Goal: Task Accomplishment & Management: Manage account settings

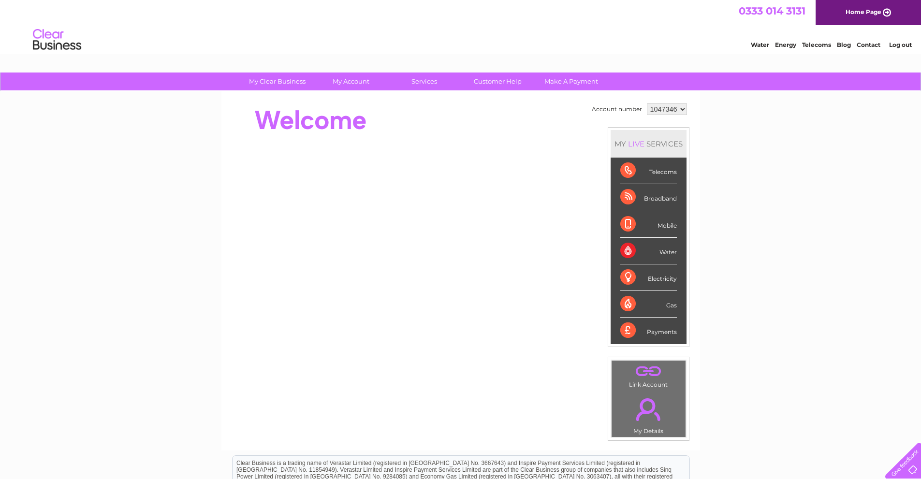
click at [642, 197] on div "Broadband" at bounding box center [648, 197] width 57 height 27
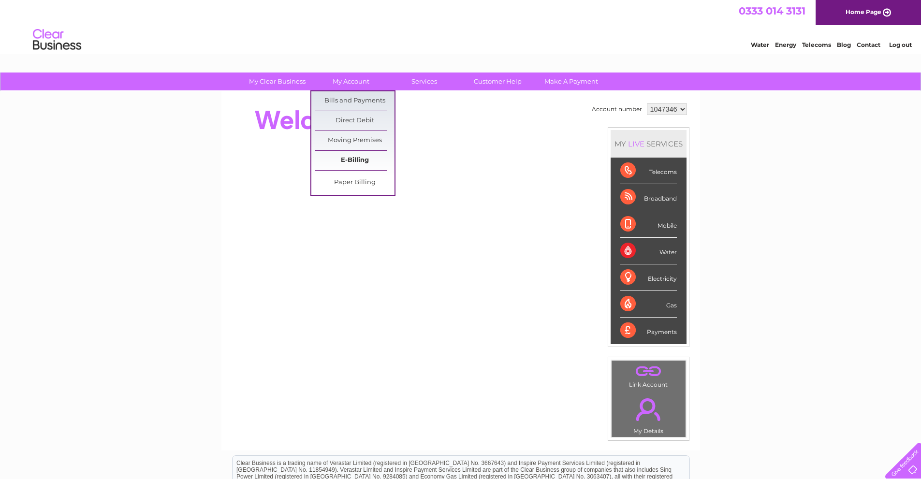
click at [351, 159] on link "E-Billing" at bounding box center [355, 160] width 80 height 19
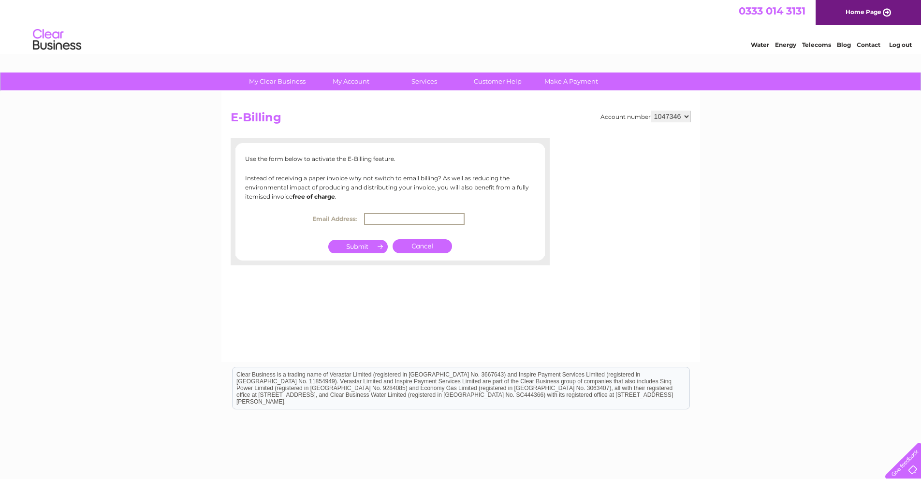
click at [383, 217] on input "text" at bounding box center [414, 219] width 101 height 12
type input "somershamgarage@hotmail.co.uk"
click at [365, 247] on input "submit" at bounding box center [357, 246] width 59 height 14
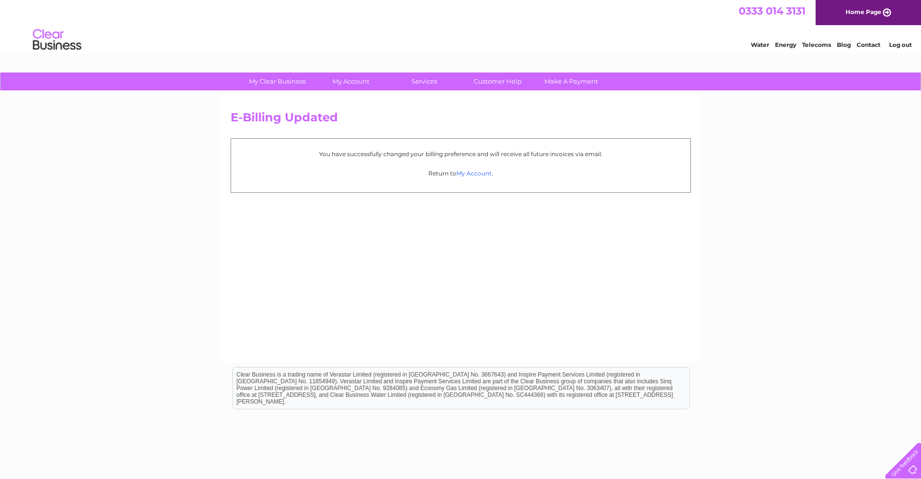
click at [470, 175] on link "My Account" at bounding box center [473, 173] width 35 height 7
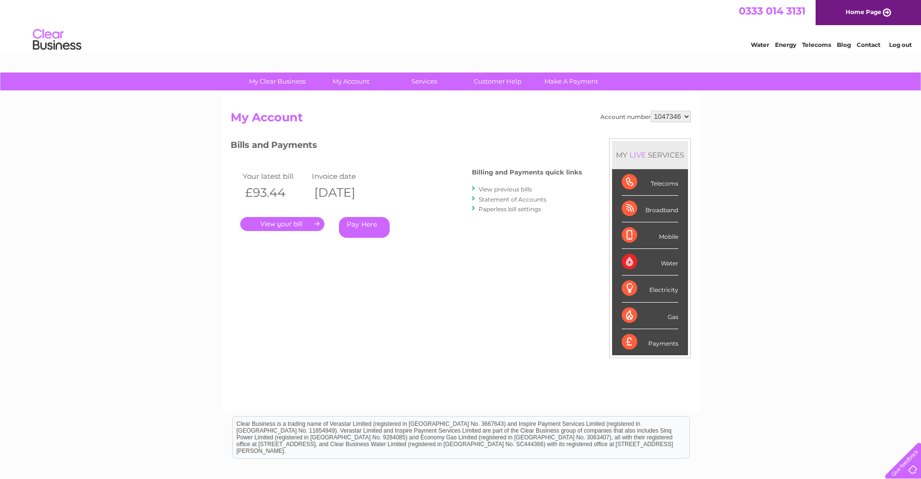
click at [282, 217] on link "." at bounding box center [282, 224] width 84 height 14
